Goal: Find specific page/section: Locate a particular part of the current website

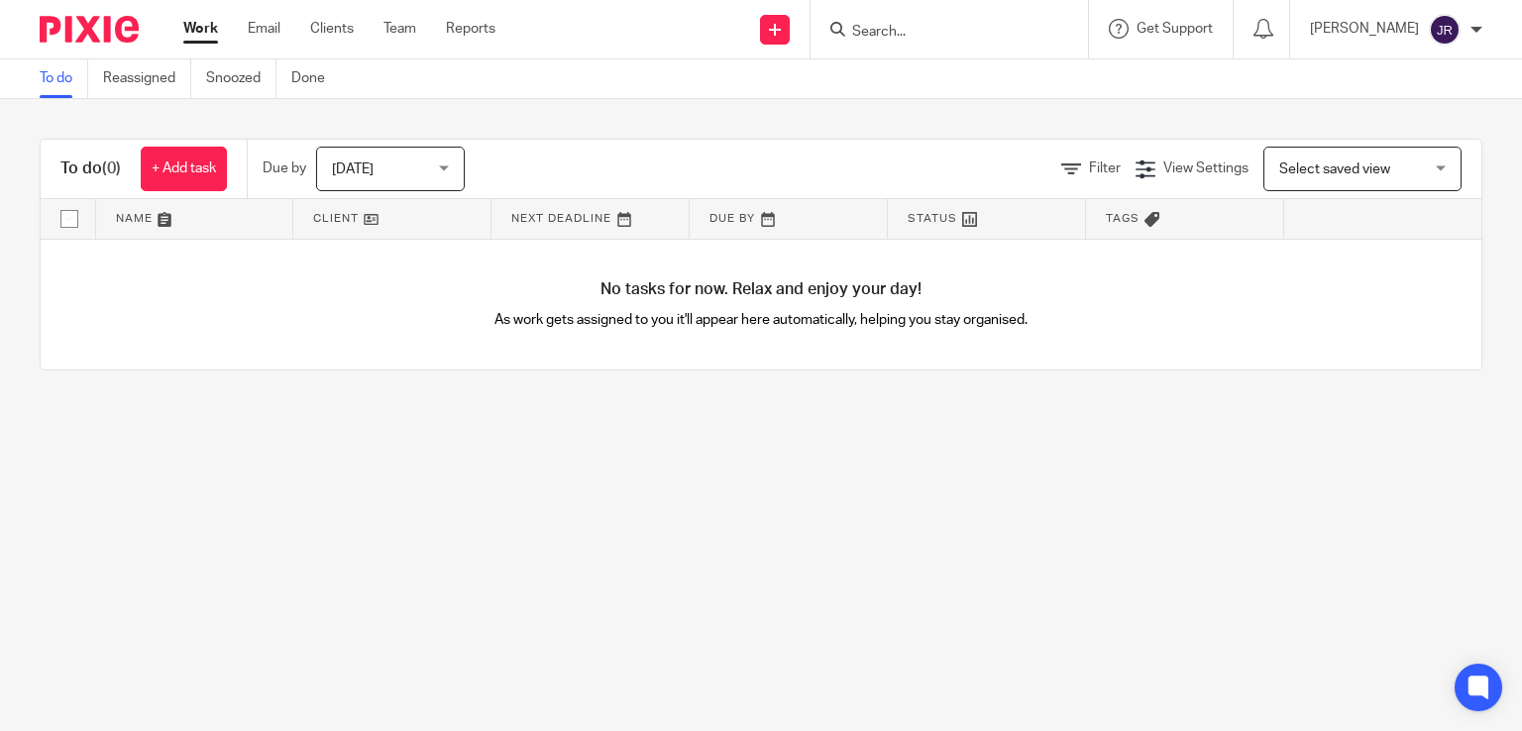
click at [961, 21] on form at bounding box center [955, 29] width 211 height 25
click at [936, 29] on input "Search" at bounding box center [939, 33] width 178 height 18
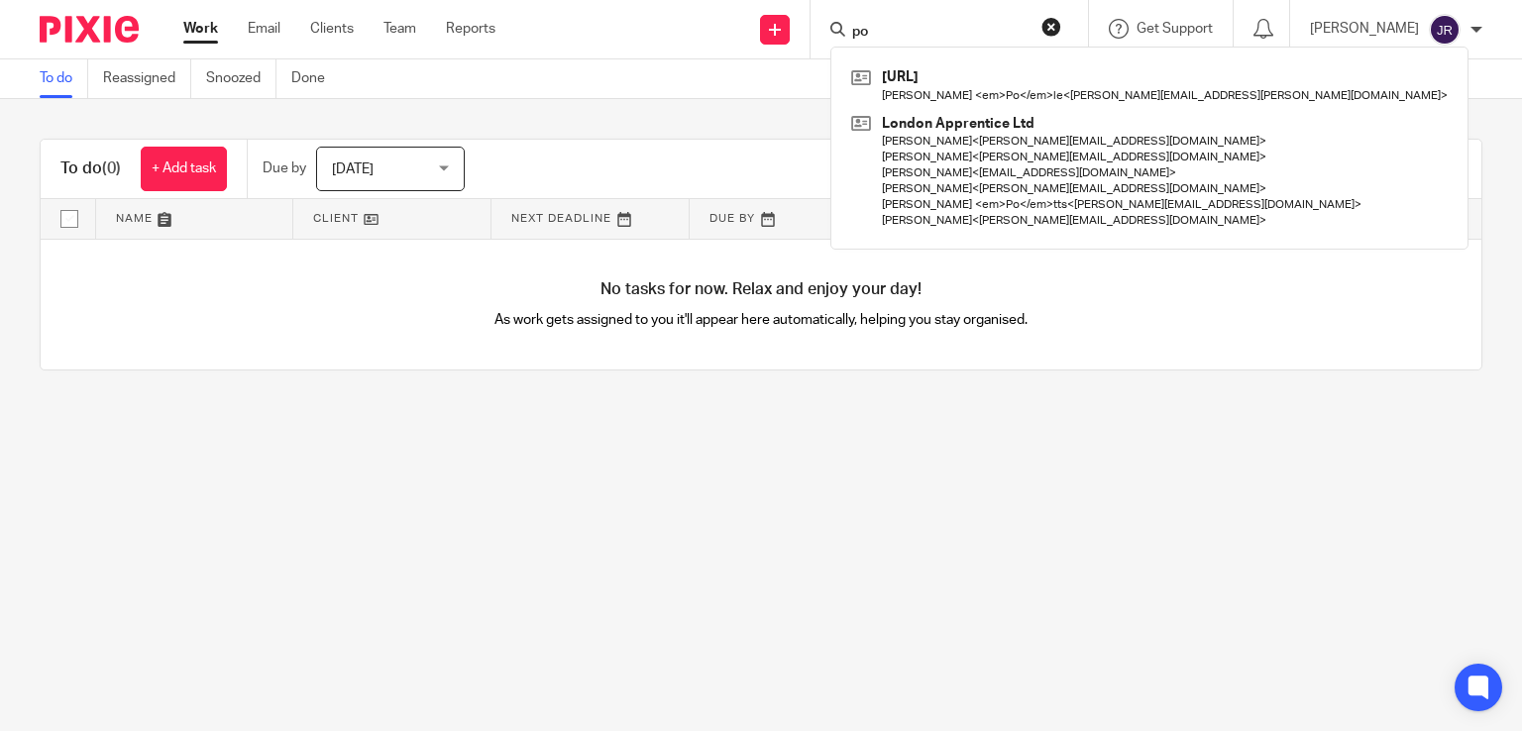
type input "p"
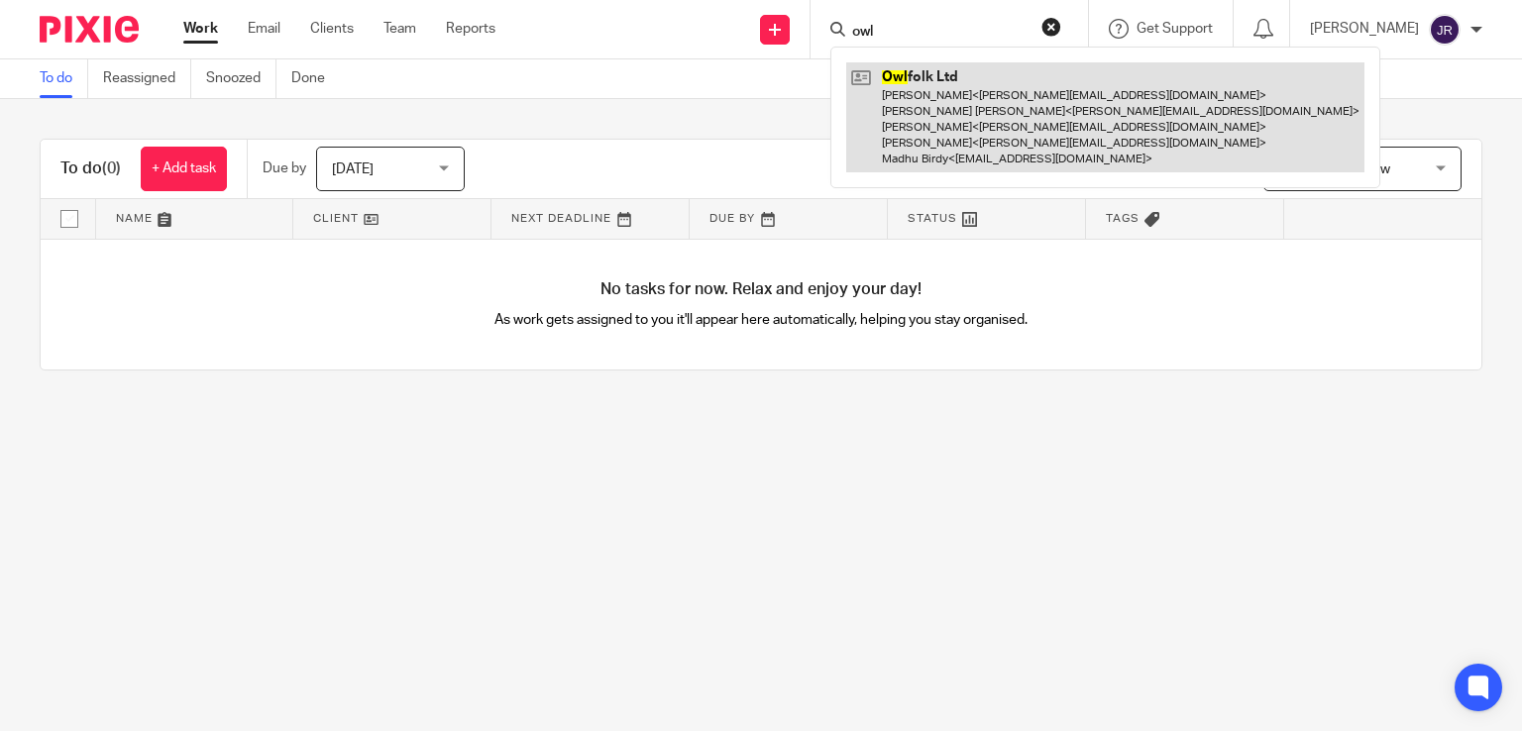
type input "owl"
click at [971, 98] on link at bounding box center [1105, 117] width 518 height 110
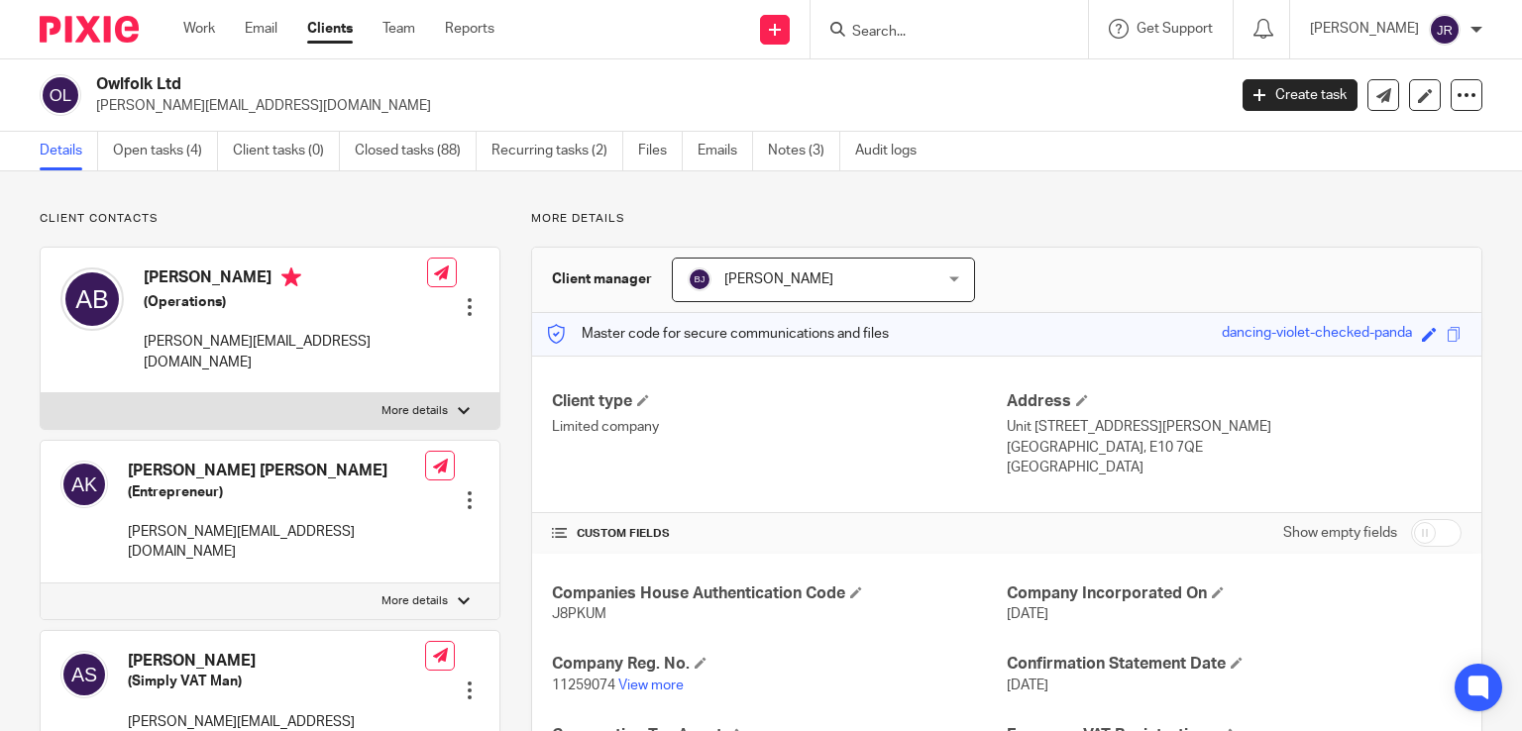
click at [938, 36] on input "Search" at bounding box center [939, 33] width 178 height 18
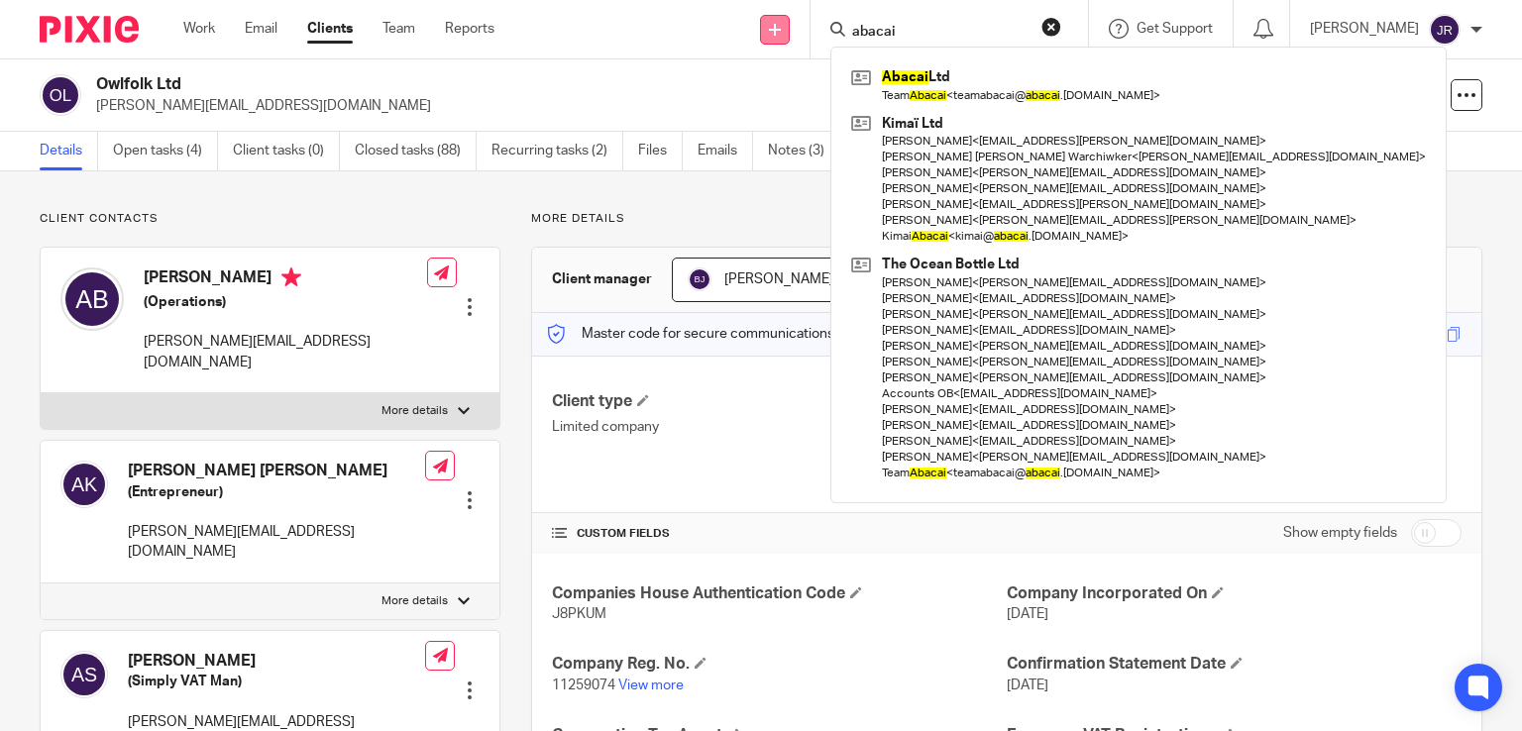
type input "abacai"
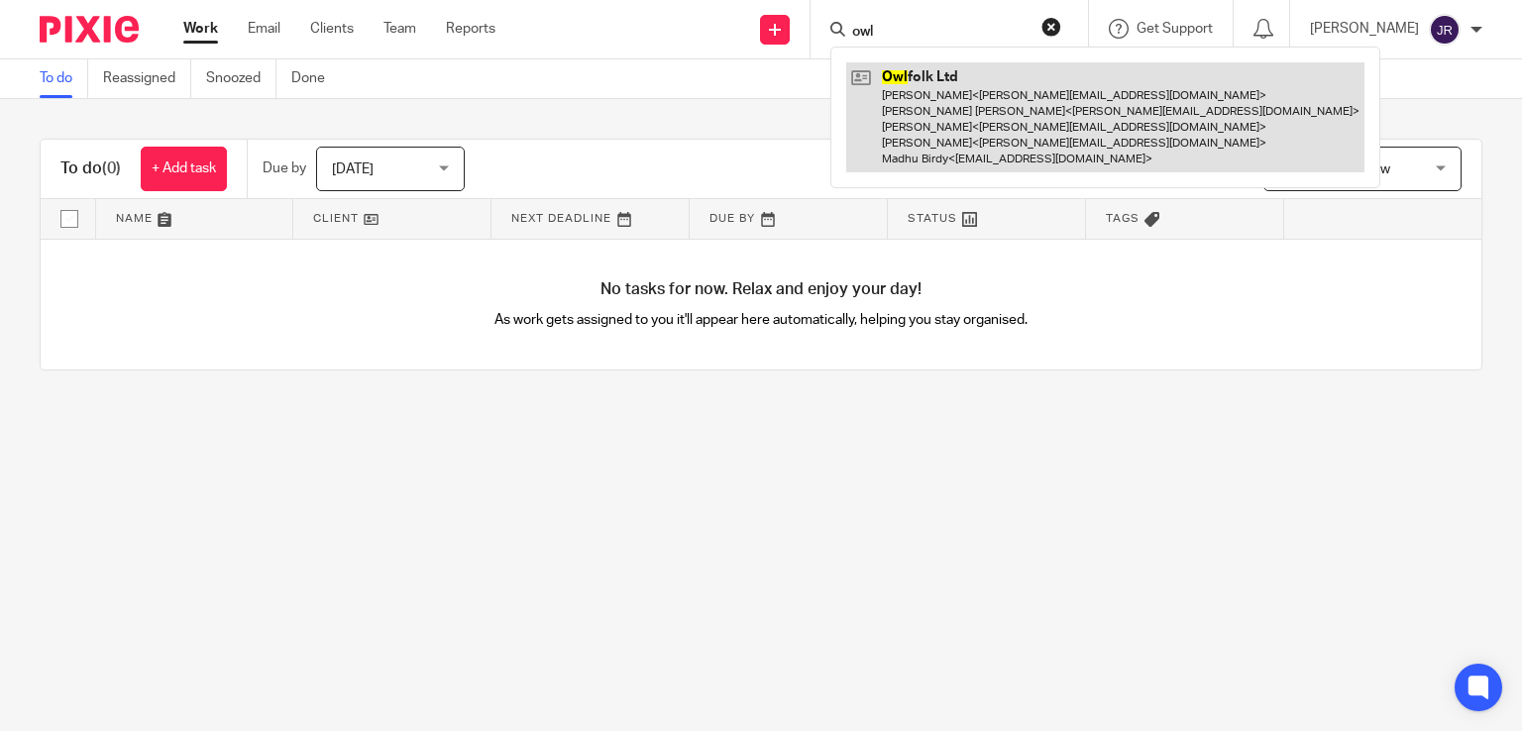
type input "owl"
click at [951, 96] on link at bounding box center [1105, 117] width 518 height 110
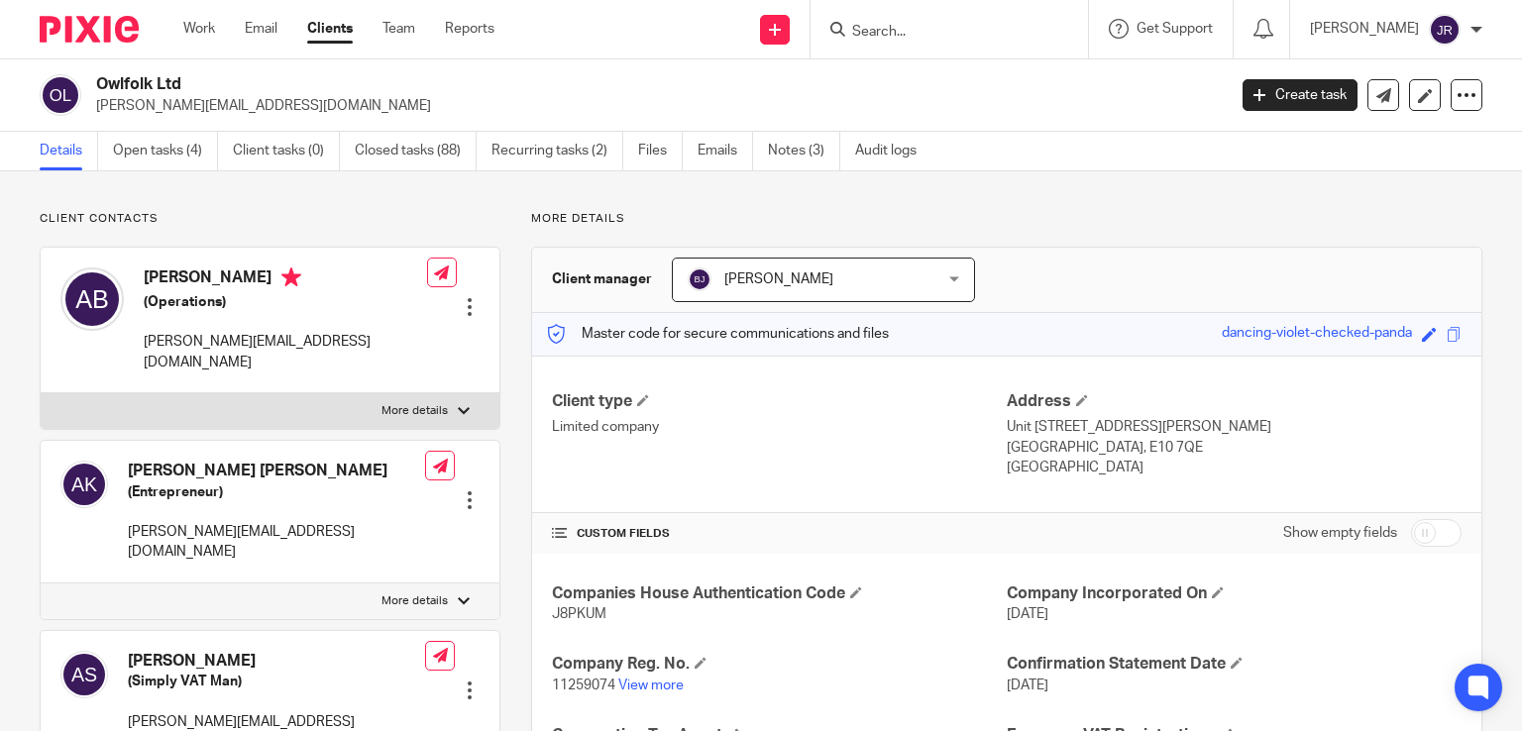
click at [906, 24] on input "Search" at bounding box center [939, 33] width 178 height 18
click at [800, 147] on link "Notes (3)" at bounding box center [804, 151] width 72 height 39
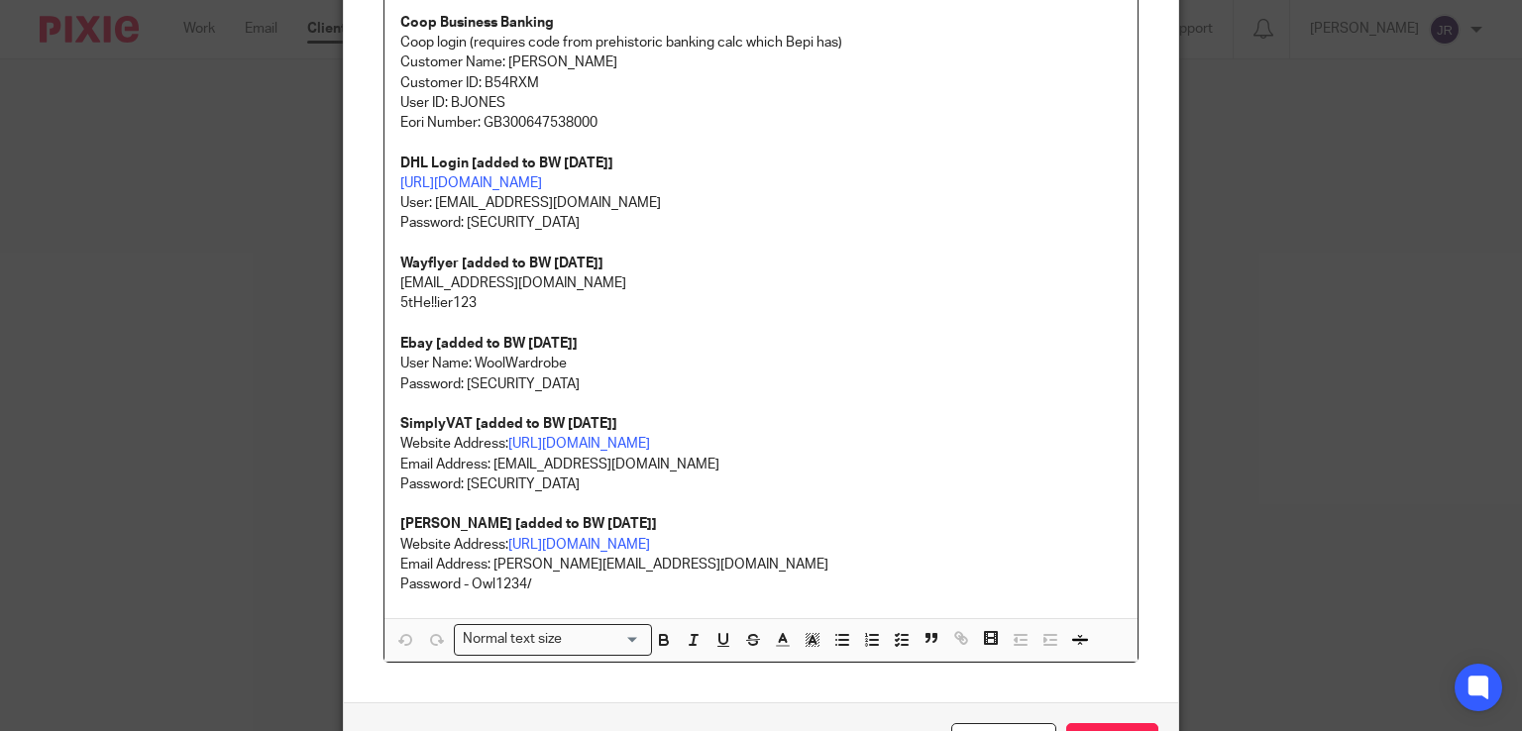
scroll to position [694, 0]
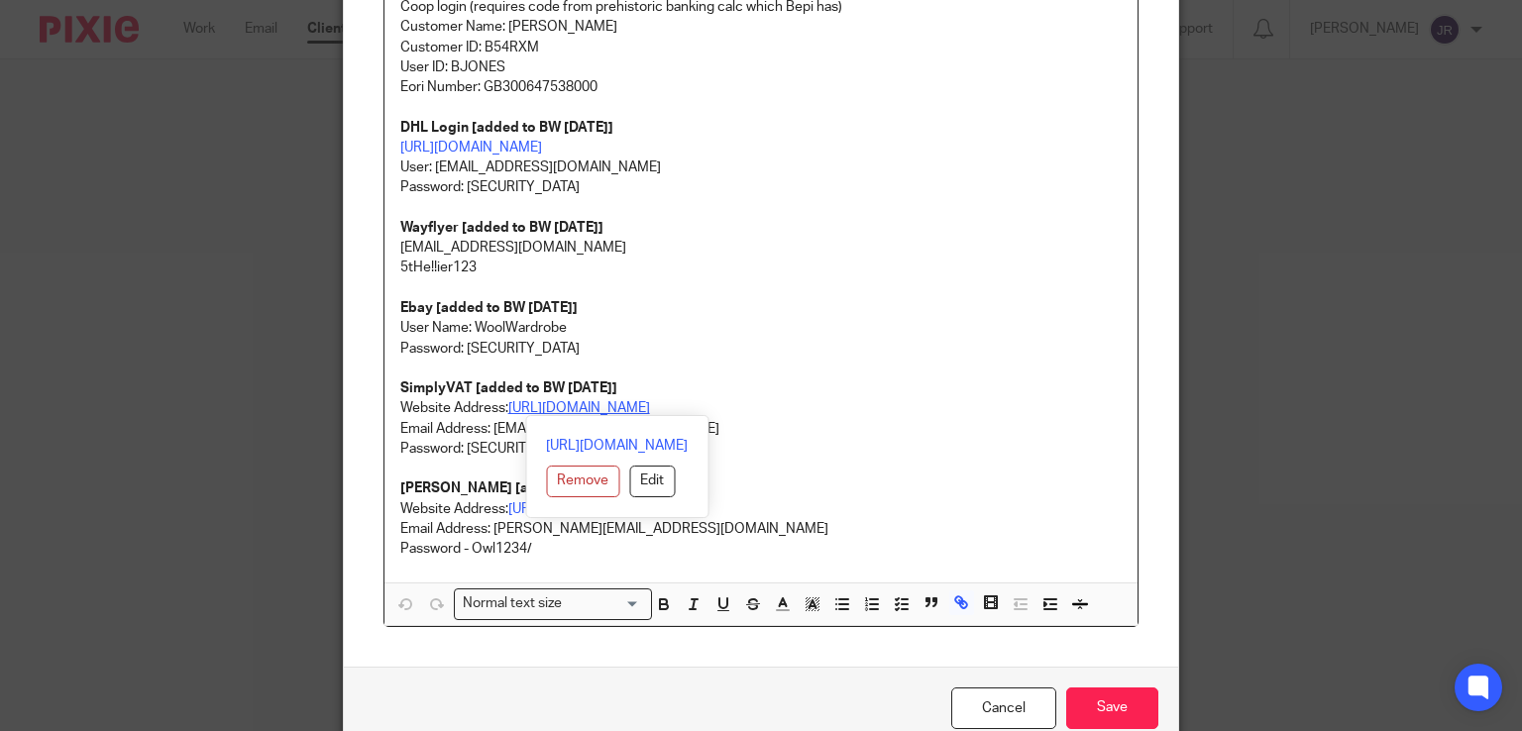
drag, startPoint x: 729, startPoint y: 406, endPoint x: 503, endPoint y: 403, distance: 225.9
click at [503, 403] on p "SimplyVAT [added to BW 5/8/2025] Website Address: https://portal.simplyvat.com/…" at bounding box center [761, 399] width 722 height 41
copy link "https://portal.simplyvat.com/login"
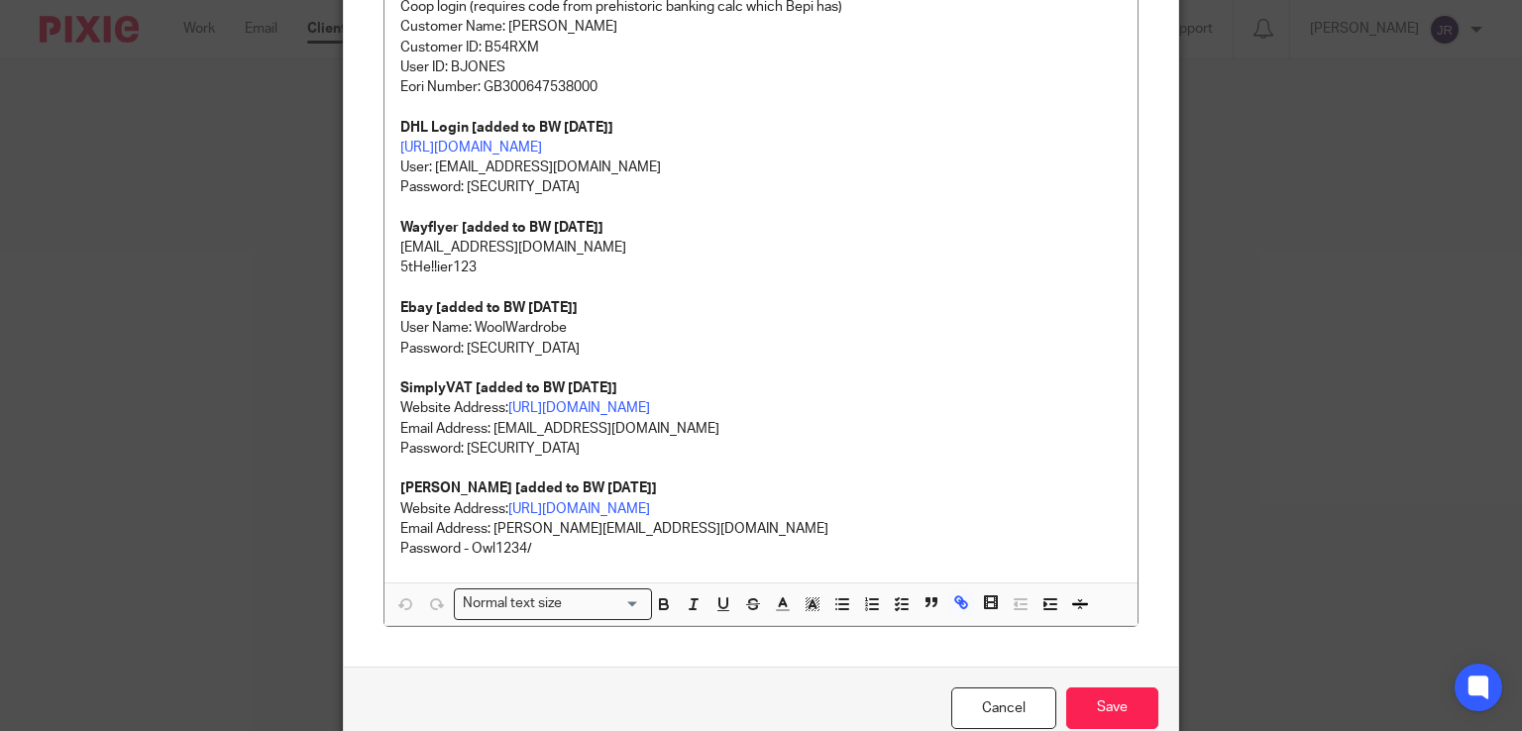
click at [1285, 478] on div "Edit note Content Invoice Gmail Email Address: accounts@mamaowl.net Password: p…" at bounding box center [761, 365] width 1522 height 731
drag, startPoint x: 652, startPoint y: 429, endPoint x: 488, endPoint y: 425, distance: 164.5
click at [488, 425] on p "Email Address: teamabacai@abacai.co.uk" at bounding box center [761, 429] width 722 height 20
copy p "teamabacai@abacai.co.uk"
drag, startPoint x: 569, startPoint y: 454, endPoint x: 459, endPoint y: 445, distance: 110.4
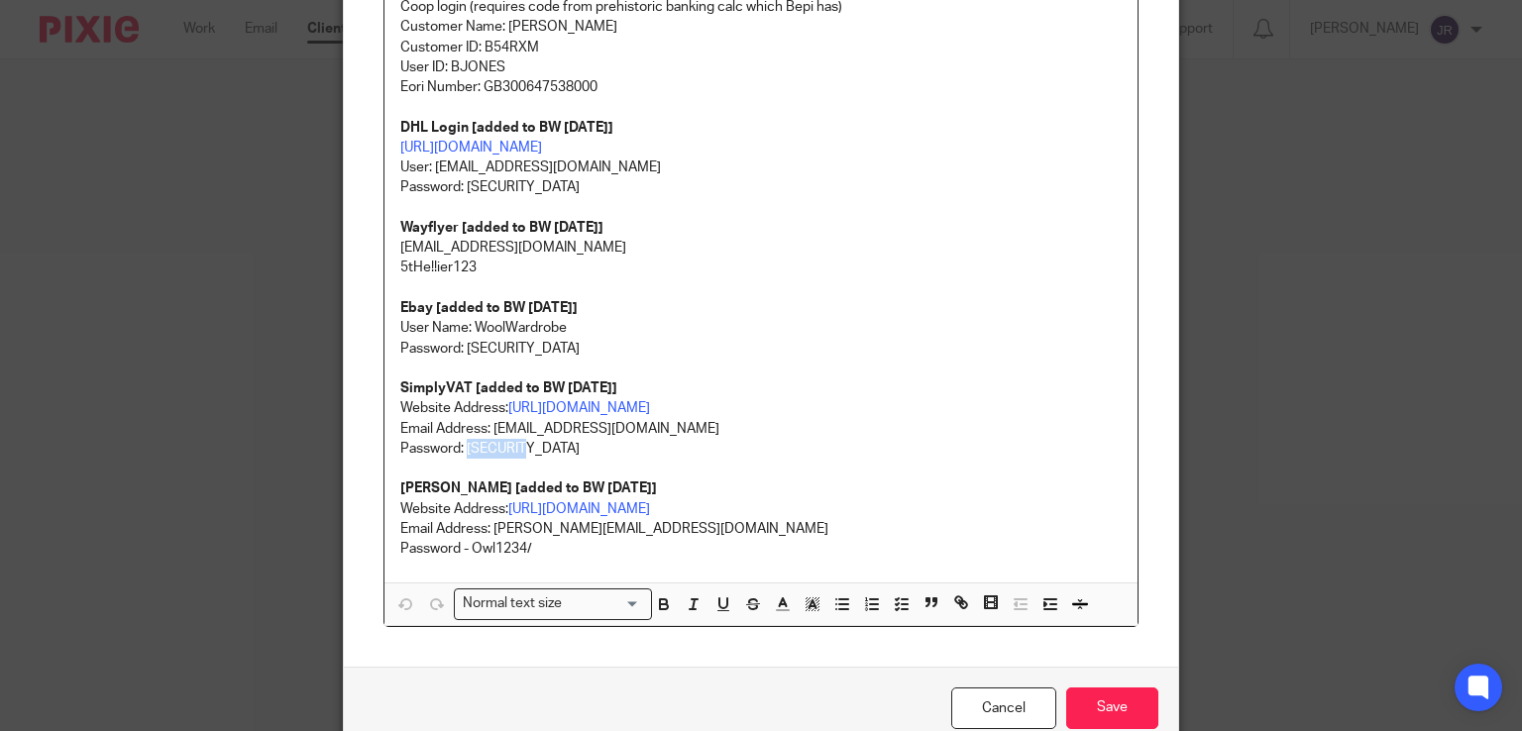
click at [459, 445] on p "Password: Owl1234/" at bounding box center [761, 449] width 722 height 20
copy p "Owl1234/"
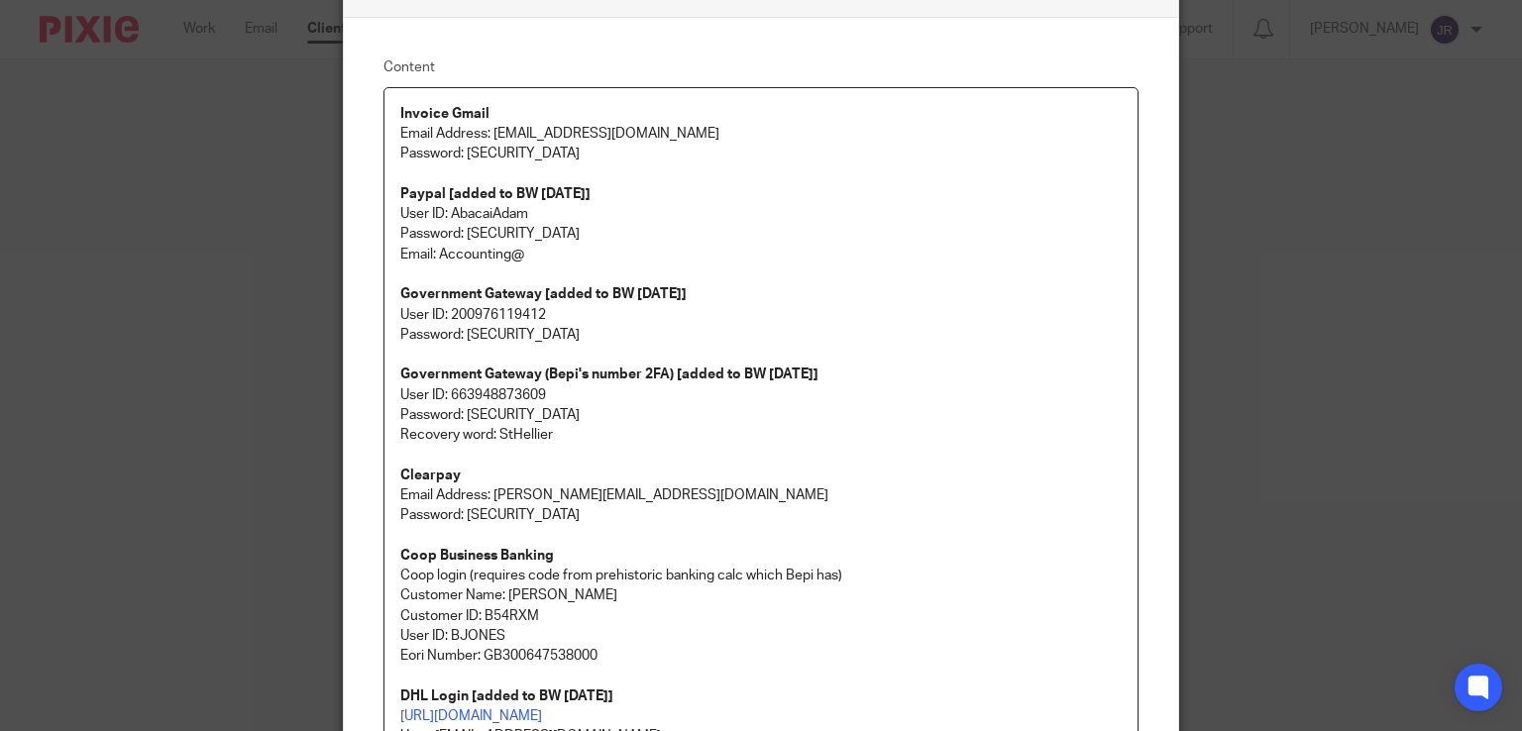
scroll to position [0, 0]
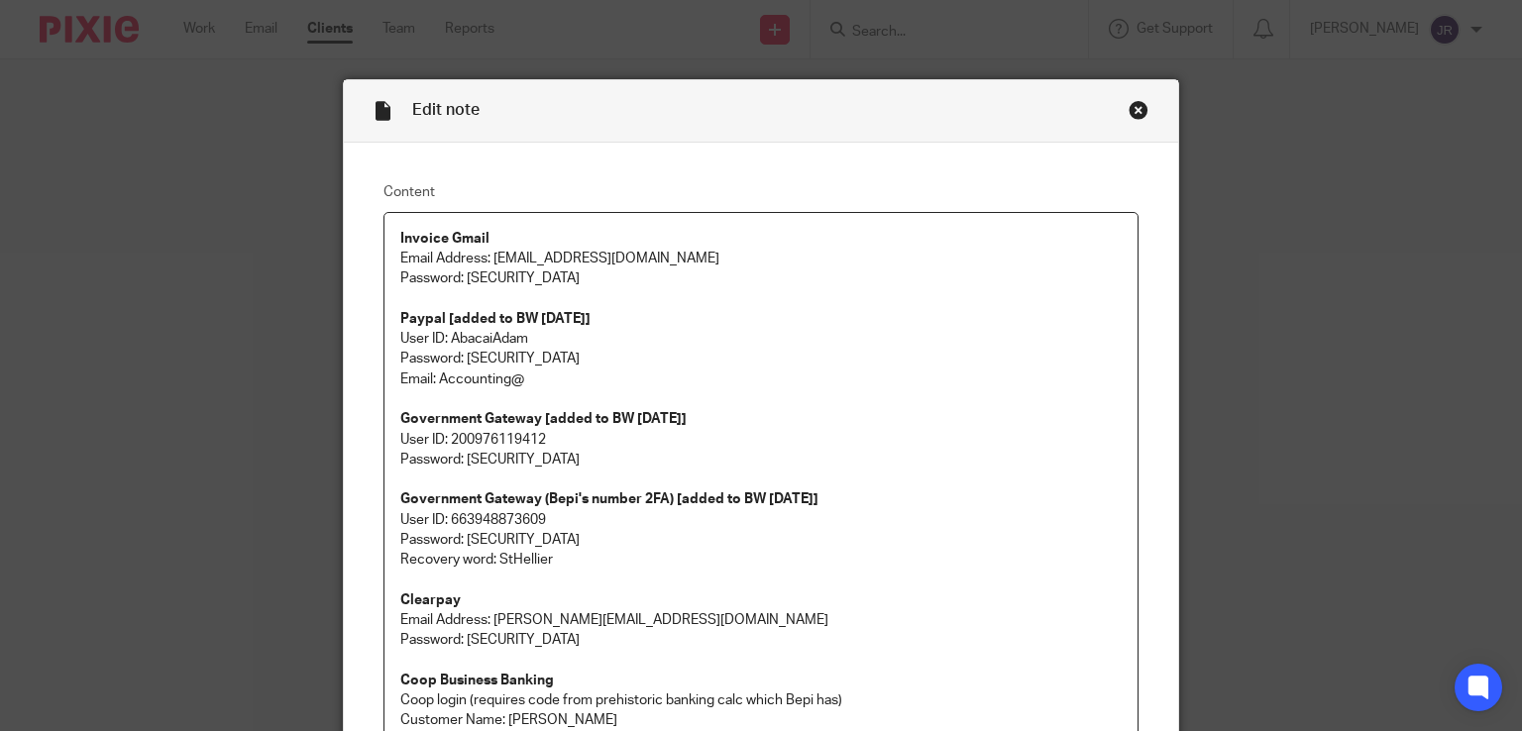
click at [1129, 117] on div "Close this dialog window" at bounding box center [1139, 110] width 20 height 20
